Goal: Transaction & Acquisition: Purchase product/service

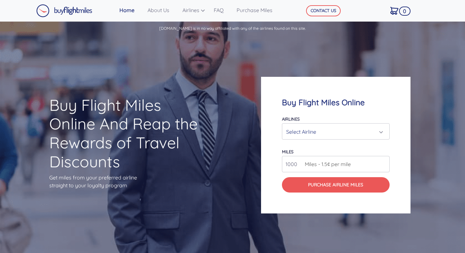
click at [328, 136] on div "Select Airline" at bounding box center [333, 131] width 95 height 12
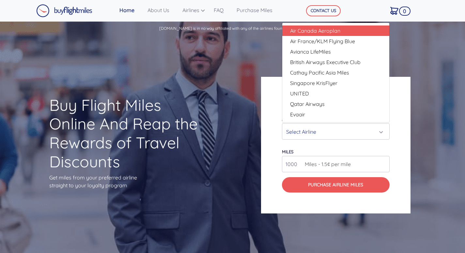
click at [402, 103] on div "Buy Flight Miles Online Airlines Air Canada Aeroplan Air France/KLM Flying Blue…" at bounding box center [336, 145] width 150 height 137
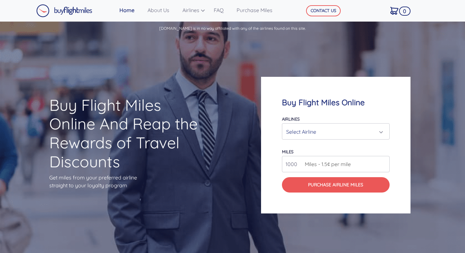
click at [347, 124] on div "Select Airline" at bounding box center [335, 131] width 107 height 16
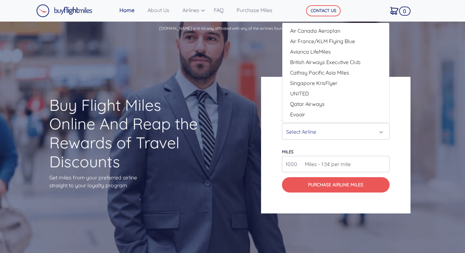
click at [402, 98] on div "Buy Flight Miles Online Airlines Air Canada Aeroplan Air France/KLM Flying Blue…" at bounding box center [336, 145] width 150 height 137
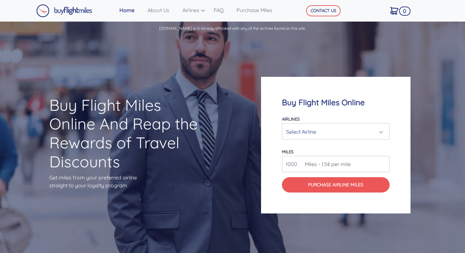
click at [349, 131] on div "Select Airline" at bounding box center [333, 131] width 95 height 12
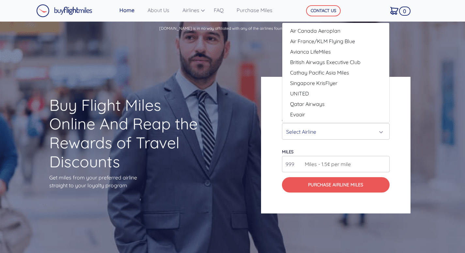
click at [383, 165] on input "999" at bounding box center [336, 164] width 108 height 16
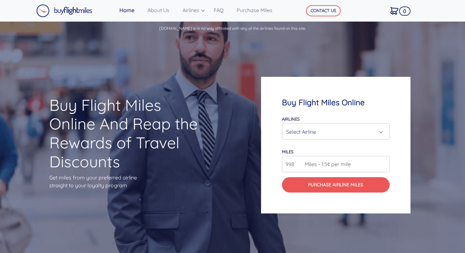
click at [383, 165] on input "998" at bounding box center [336, 164] width 108 height 16
click at [383, 165] on input "997" at bounding box center [336, 164] width 108 height 16
click at [383, 165] on input "996" at bounding box center [336, 164] width 108 height 16
click at [384, 163] on input "997" at bounding box center [336, 164] width 108 height 16
click at [384, 163] on input "998" at bounding box center [336, 164] width 108 height 16
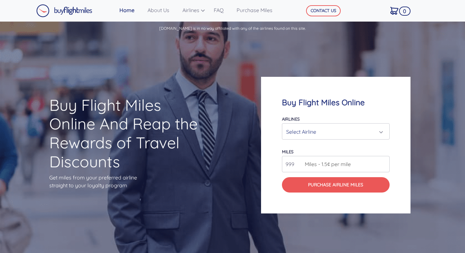
click at [384, 163] on input "999" at bounding box center [336, 164] width 108 height 16
click at [384, 163] on input "1000" at bounding box center [336, 164] width 108 height 16
click at [384, 163] on input "1001" at bounding box center [336, 164] width 108 height 16
click at [384, 163] on input "1002" at bounding box center [336, 164] width 108 height 16
type input "1003"
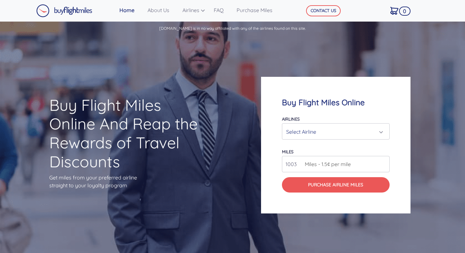
click at [384, 163] on input "1003" at bounding box center [336, 164] width 108 height 16
click at [358, 133] on div "Select Airline" at bounding box center [333, 131] width 95 height 12
